Goal: Use online tool/utility

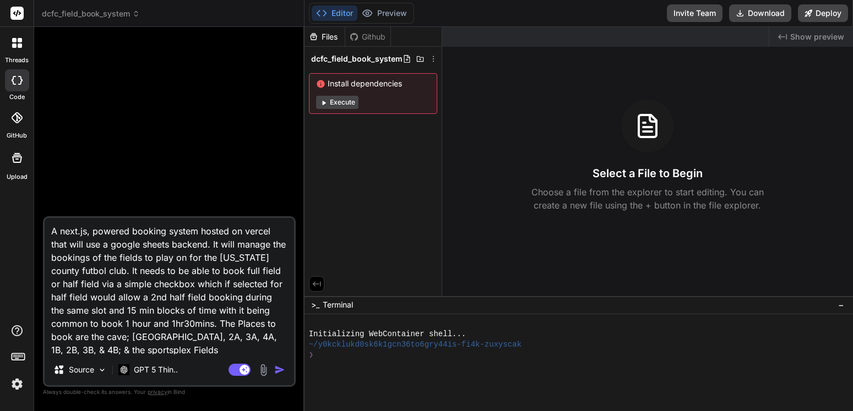
click at [280, 370] on img "button" at bounding box center [279, 369] width 11 height 11
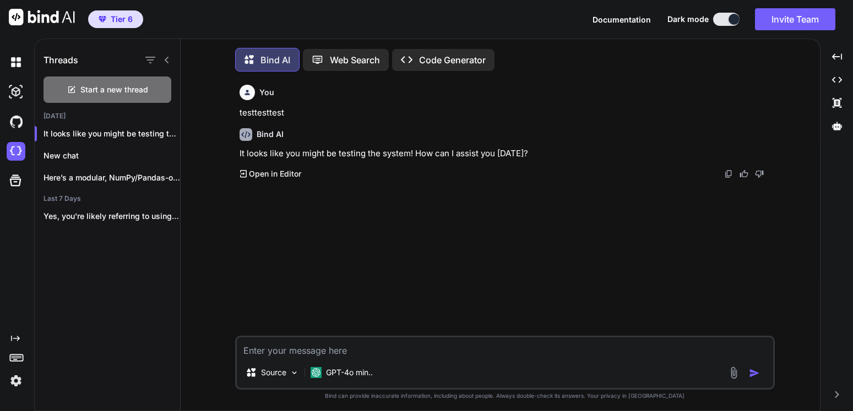
scroll to position [12, 0]
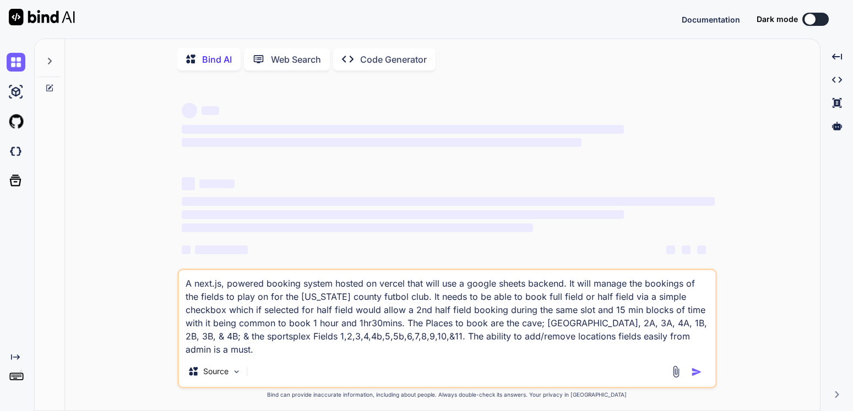
scroll to position [11, 0]
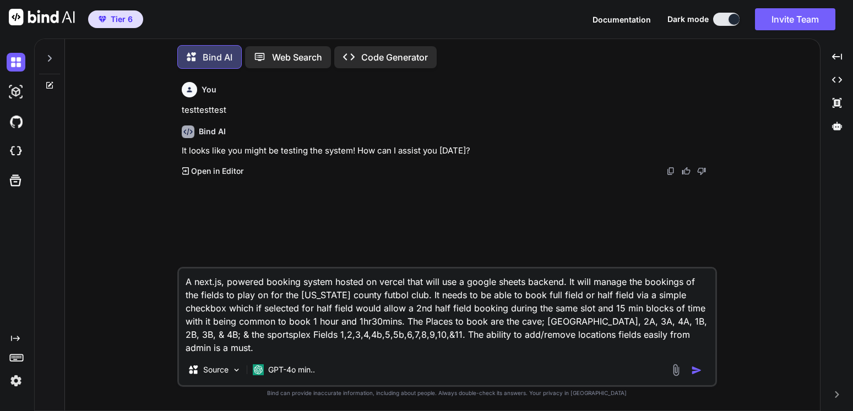
type textarea "x"
click at [378, 317] on textarea "A next.js, powered booking system hosted on vercel that will use a google sheet…" at bounding box center [447, 312] width 536 height 86
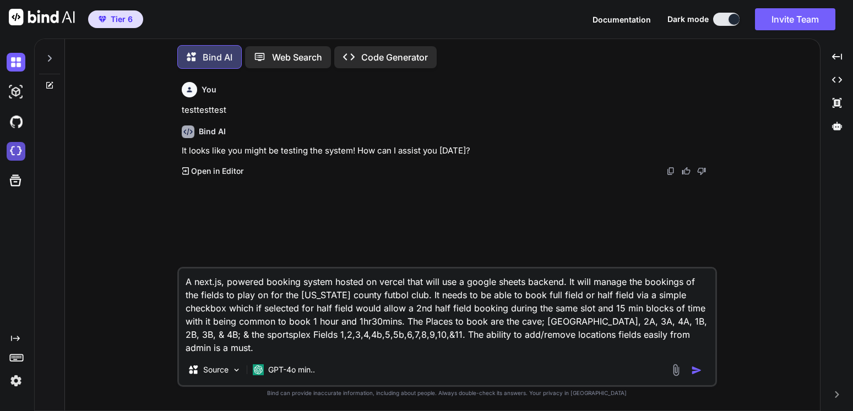
click at [14, 151] on img at bounding box center [16, 151] width 19 height 19
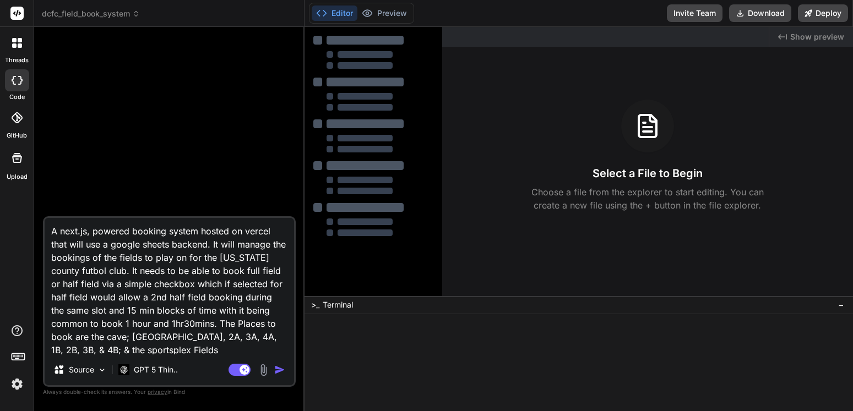
type textarea "x"
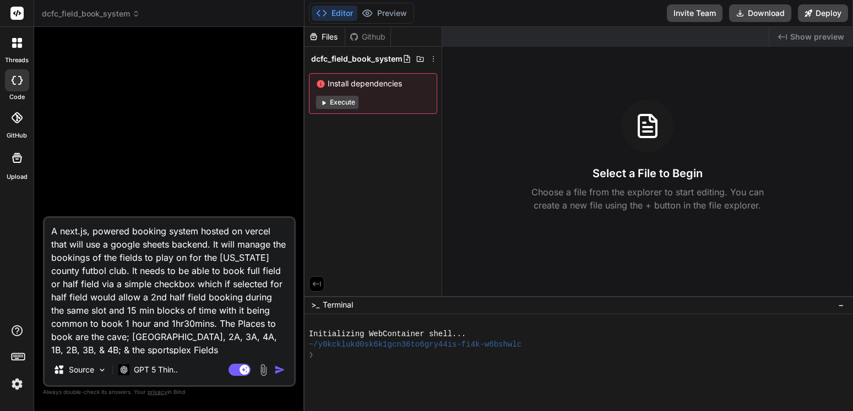
click at [279, 368] on img "button" at bounding box center [279, 369] width 11 height 11
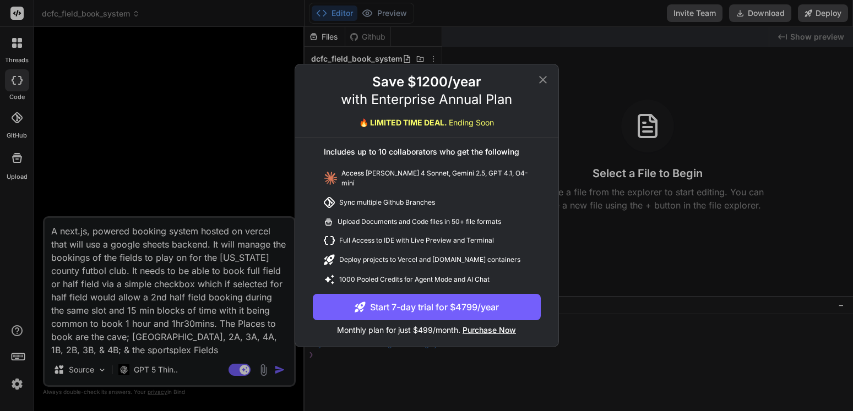
click at [542, 85] on icon at bounding box center [542, 79] width 13 height 13
